Goal: Navigation & Orientation: Find specific page/section

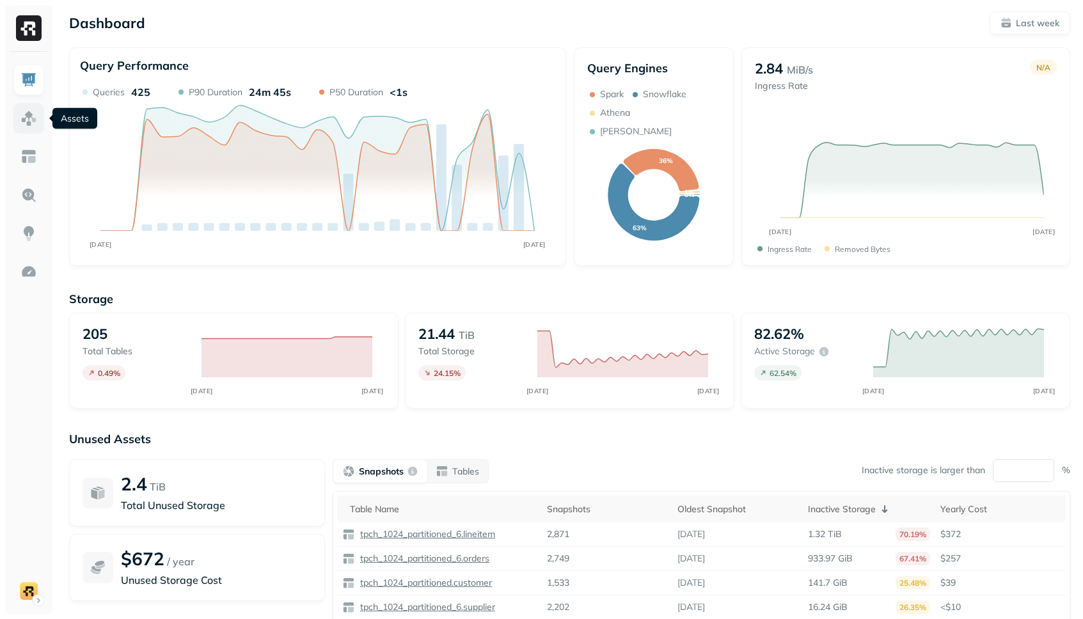
click at [31, 120] on img at bounding box center [28, 118] width 17 height 17
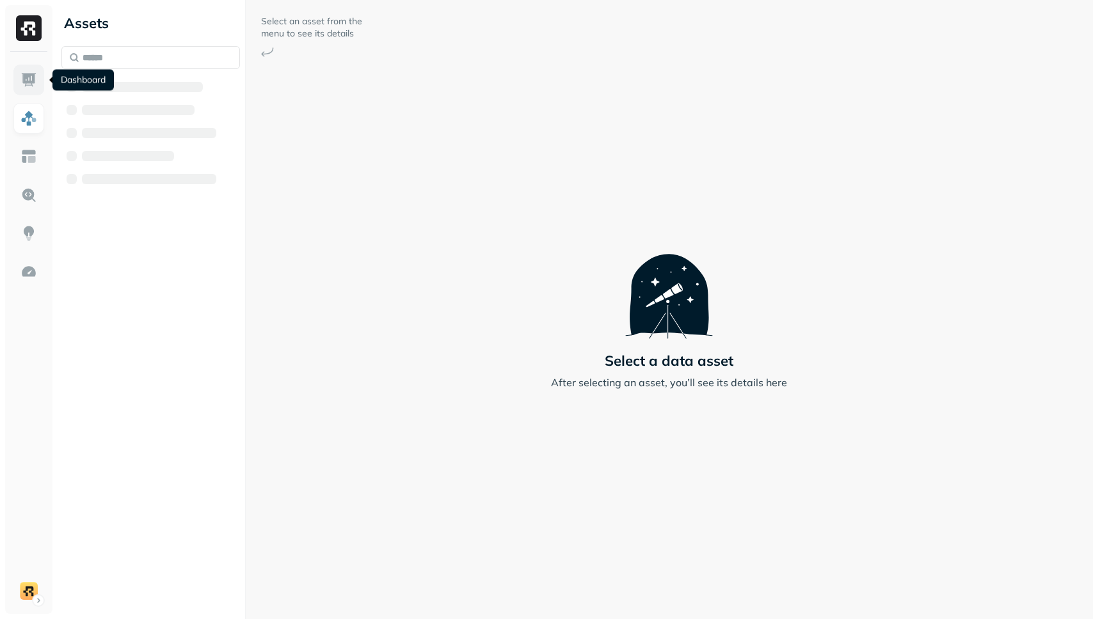
click at [35, 81] on img at bounding box center [28, 80] width 17 height 17
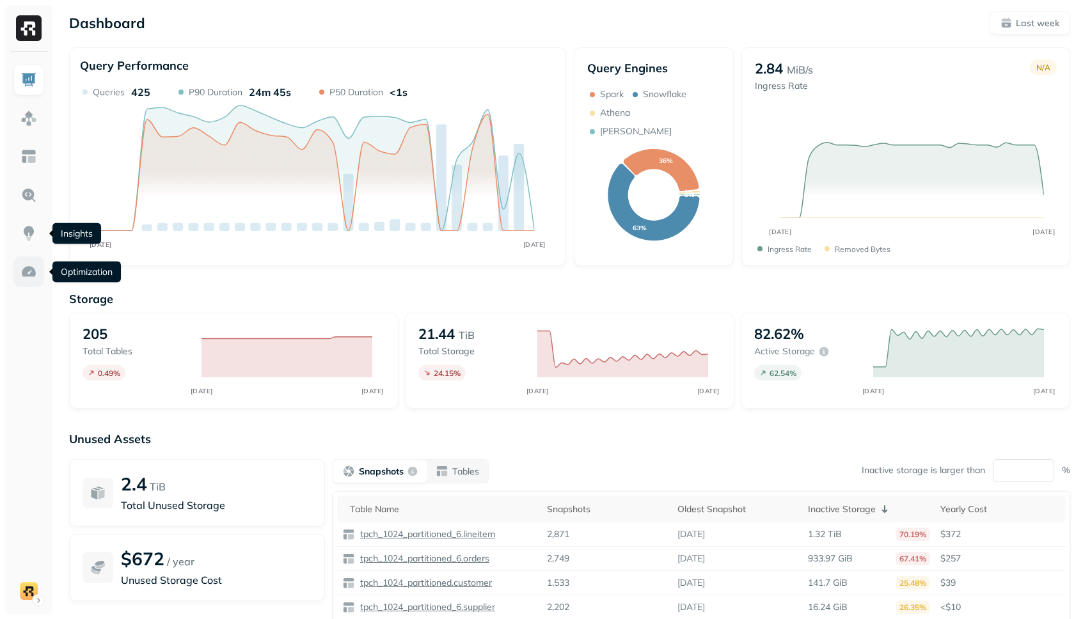
click at [26, 266] on img at bounding box center [28, 272] width 17 height 17
click at [32, 273] on img at bounding box center [28, 272] width 17 height 17
click at [32, 232] on img at bounding box center [28, 233] width 17 height 17
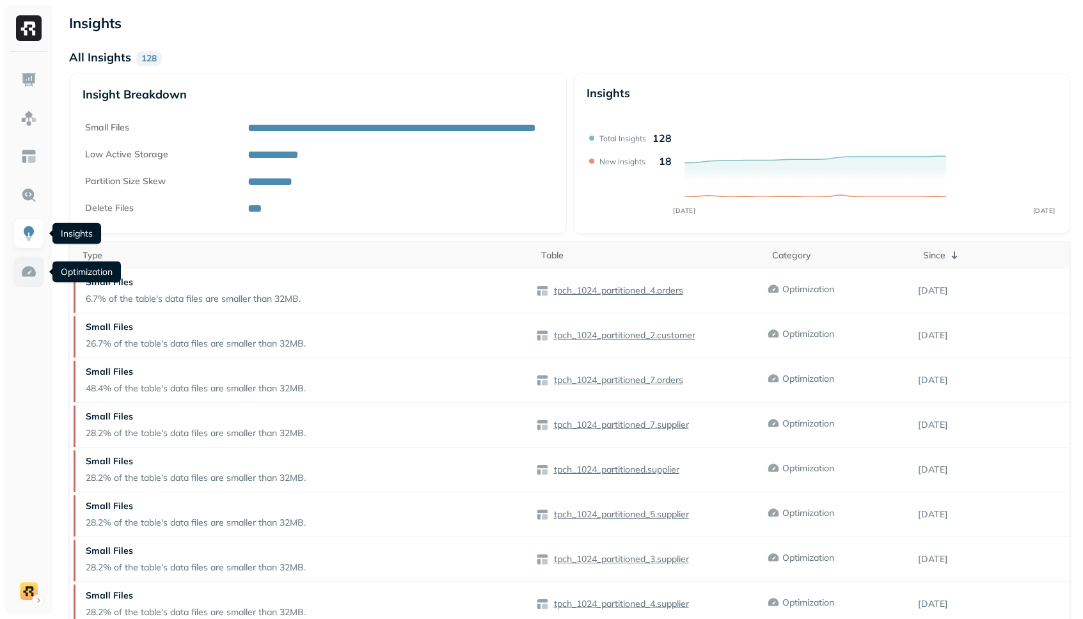
click at [34, 264] on img at bounding box center [28, 272] width 17 height 17
